Goal: Task Accomplishment & Management: Manage account settings

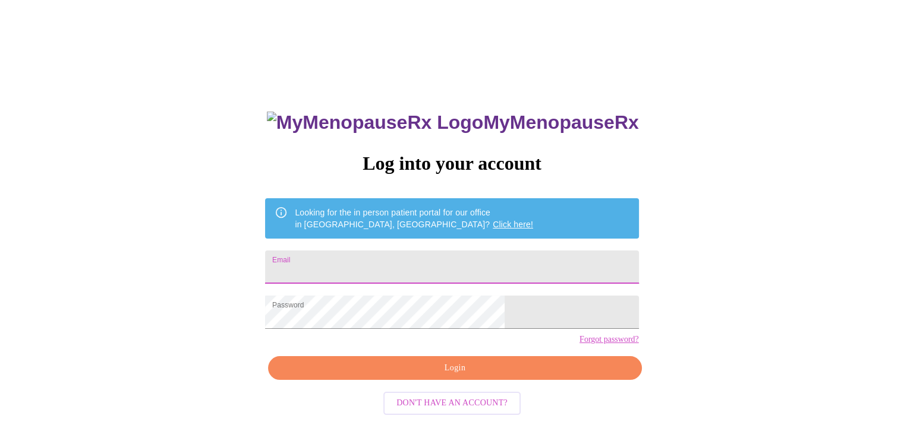
click at [356, 260] on input "Email" at bounding box center [451, 267] width 373 height 33
type input "[EMAIL_ADDRESS][DOMAIN_NAME]"
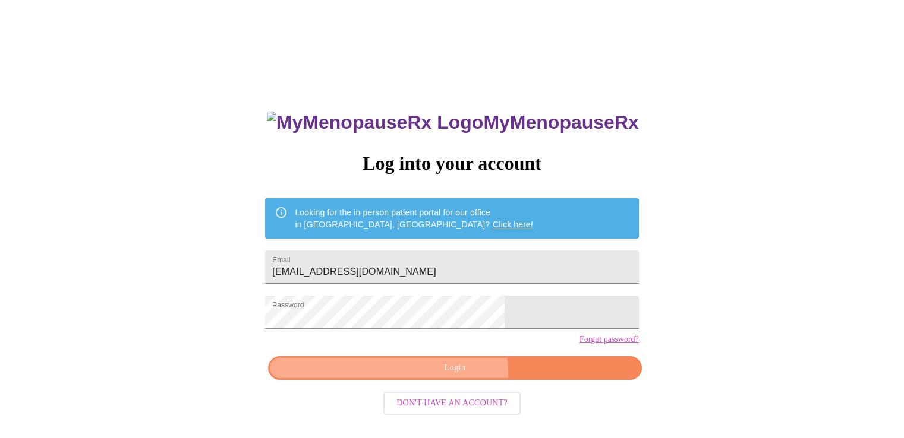
click at [453, 376] on span "Login" at bounding box center [455, 368] width 346 height 15
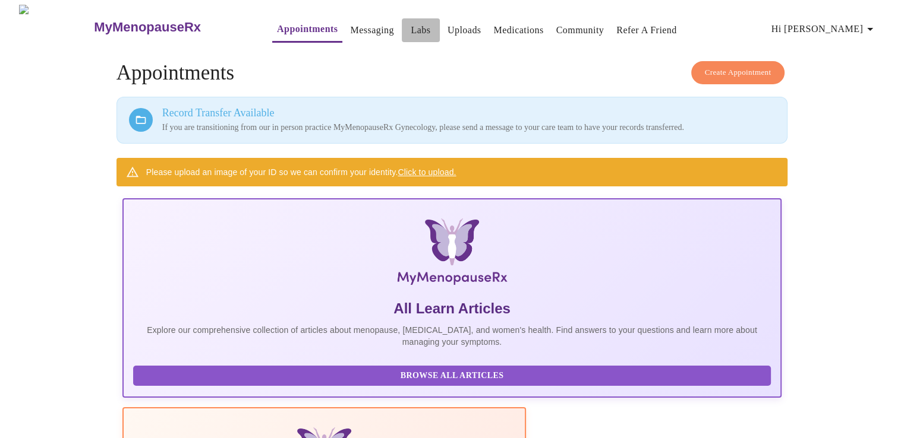
click at [411, 26] on link "Labs" at bounding box center [421, 30] width 20 height 17
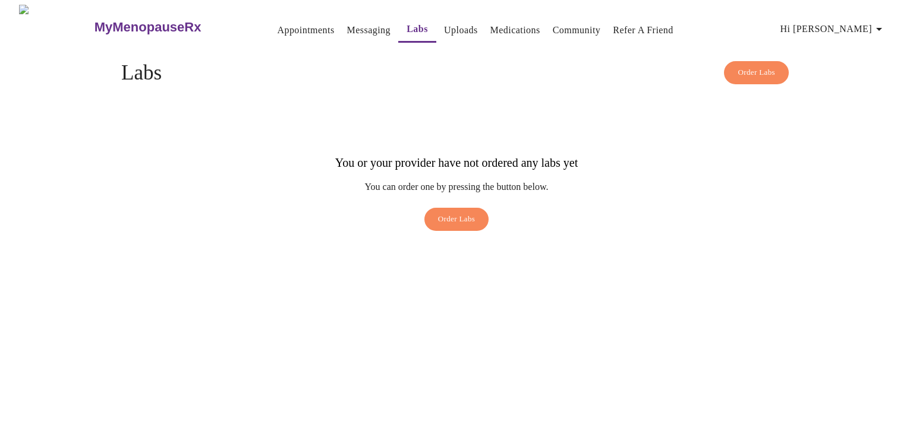
click at [347, 27] on link "Messaging" at bounding box center [368, 30] width 43 height 17
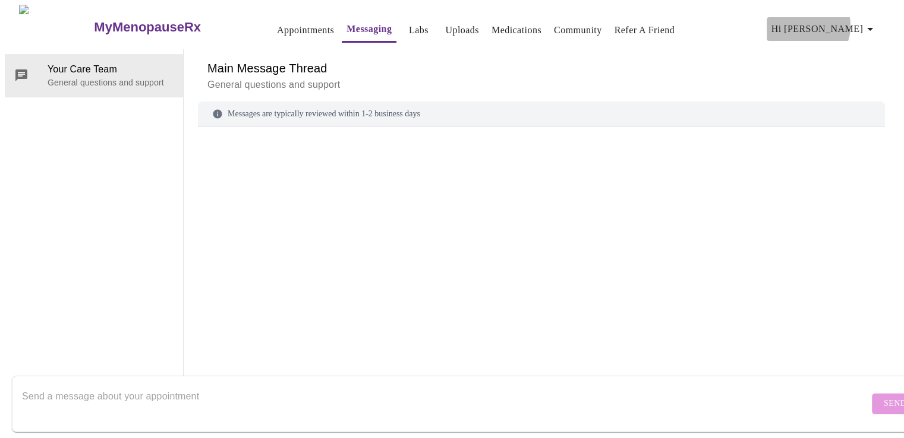
click at [868, 22] on icon "button" at bounding box center [870, 29] width 14 height 14
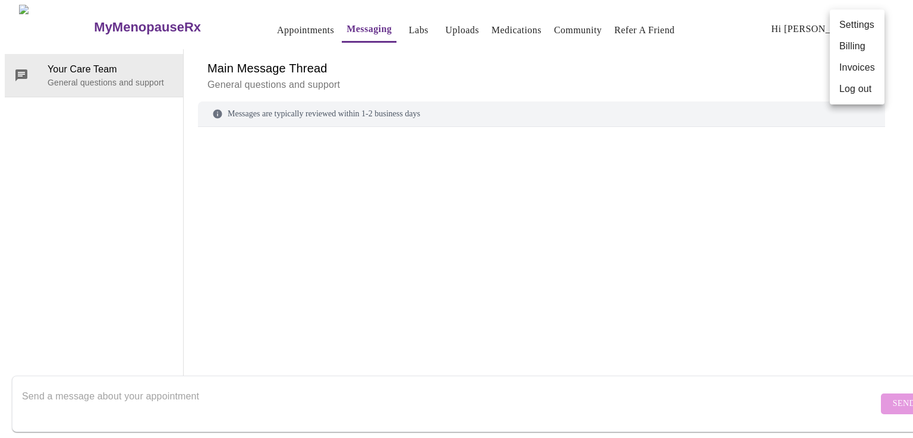
click at [850, 90] on li "Log out" at bounding box center [856, 88] width 55 height 21
